Goal: Information Seeking & Learning: Learn about a topic

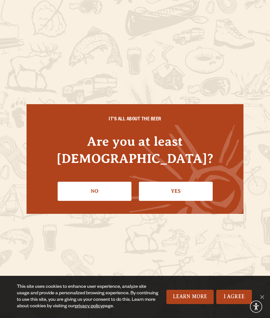
click at [200, 182] on link "Yes" at bounding box center [176, 190] width 74 height 19
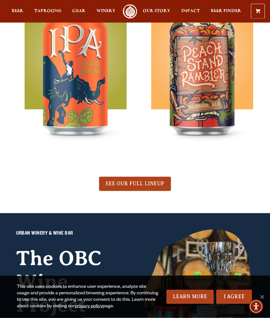
scroll to position [380, 0]
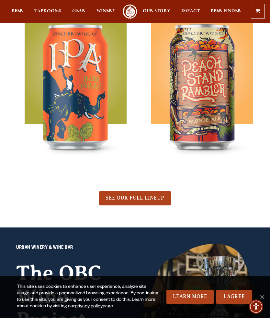
click at [154, 195] on span "SEE OUR FULL LINEUP" at bounding box center [135, 198] width 59 height 6
click at [158, 199] on span "SEE OUR FULL LINEUP" at bounding box center [135, 198] width 59 height 6
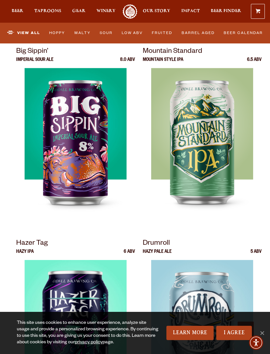
scroll to position [1048, 0]
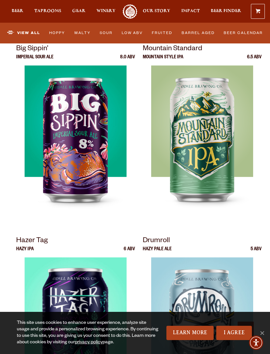
click at [228, 218] on img at bounding box center [202, 146] width 102 height 162
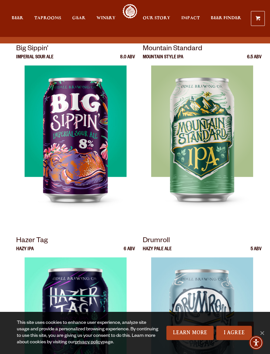
click at [246, 166] on img at bounding box center [202, 146] width 102 height 162
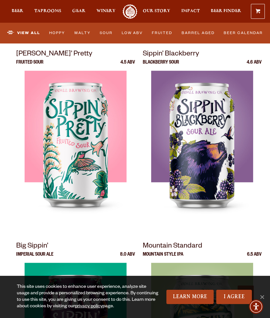
scroll to position [851, 0]
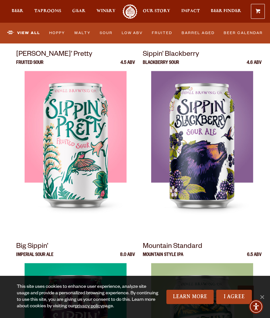
click at [262, 294] on span "Cookie Notice" at bounding box center [262, 296] width 6 height 6
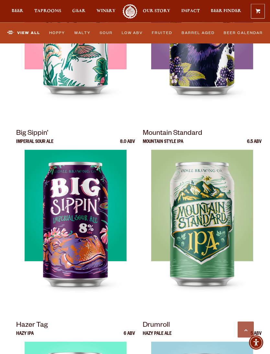
scroll to position [964, 0]
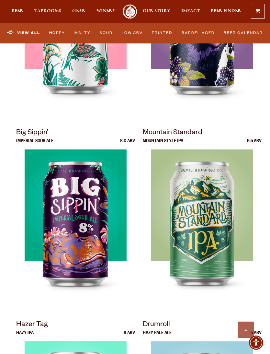
click at [198, 210] on img at bounding box center [202, 230] width 102 height 162
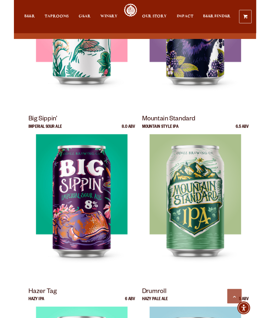
scroll to position [982, 0]
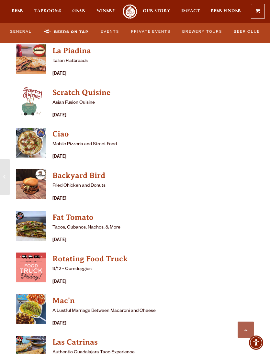
scroll to position [1764, 0]
click at [87, 213] on h4 "Fat Tomato" at bounding box center [115, 218] width 126 height 10
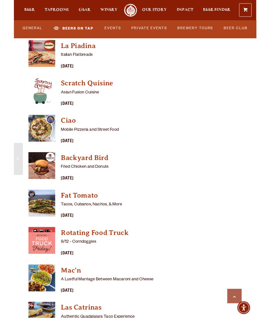
scroll to position [1783, 0]
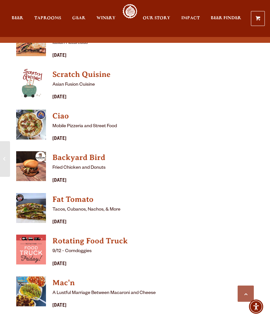
click at [112, 236] on h4 "Rotating Food Truck" at bounding box center [115, 241] width 126 height 10
